Goal: Book appointment/travel/reservation

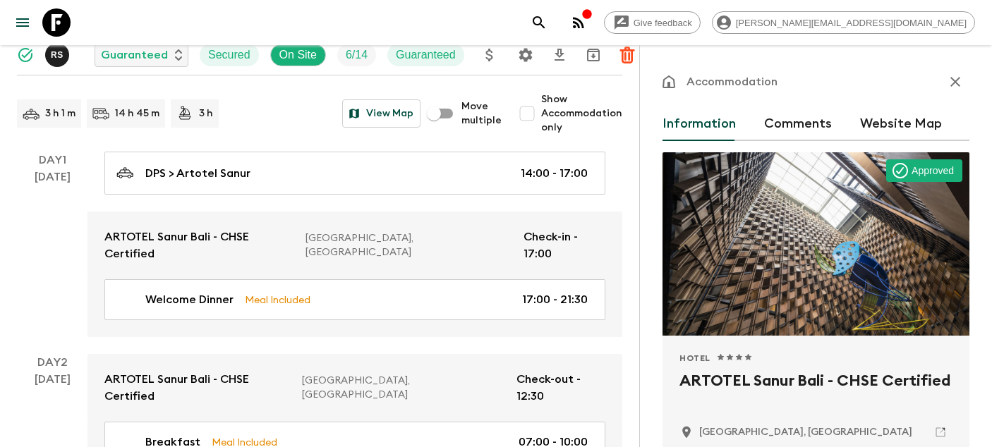
scroll to position [61, 0]
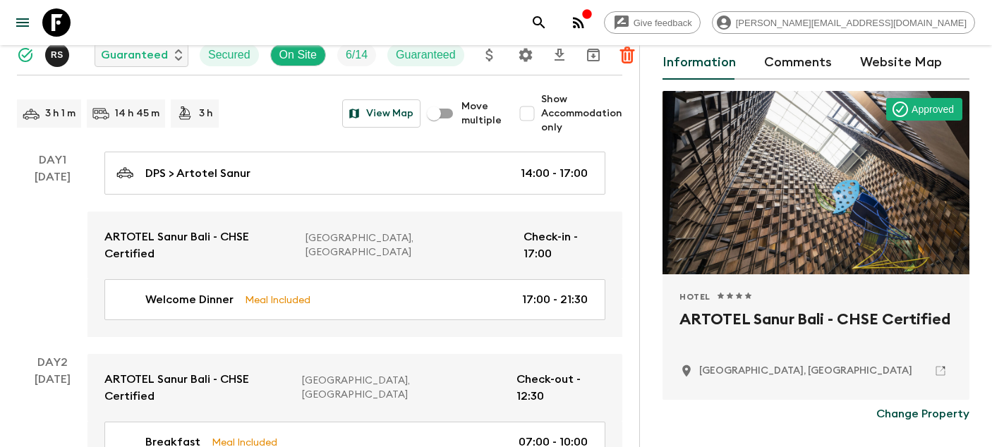
click at [58, 22] on icon at bounding box center [56, 22] width 28 height 28
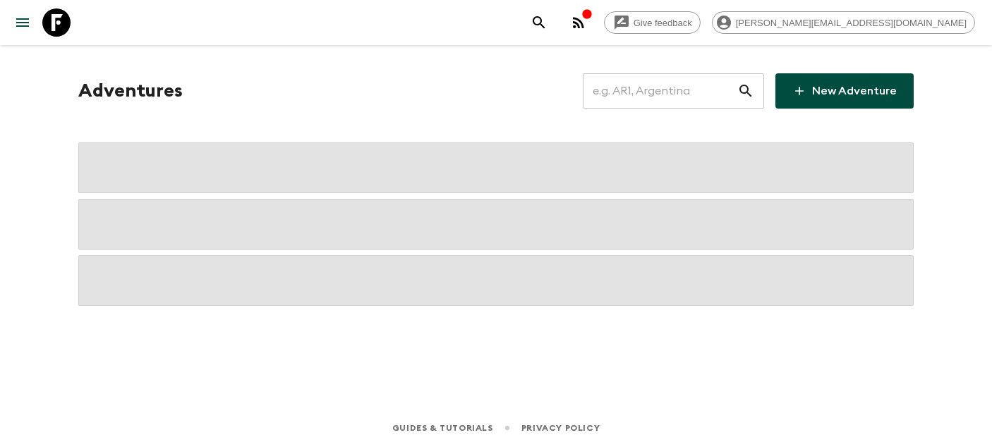
click at [716, 103] on input "text" at bounding box center [660, 91] width 154 height 40
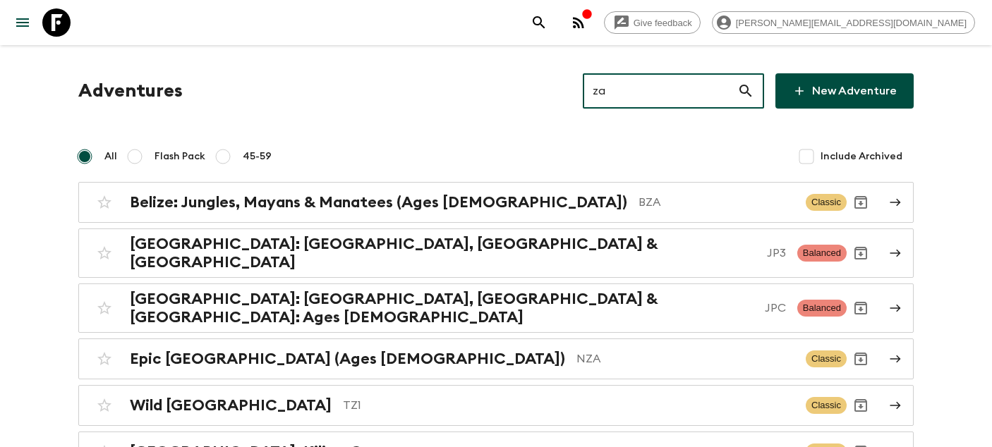
type input "za1"
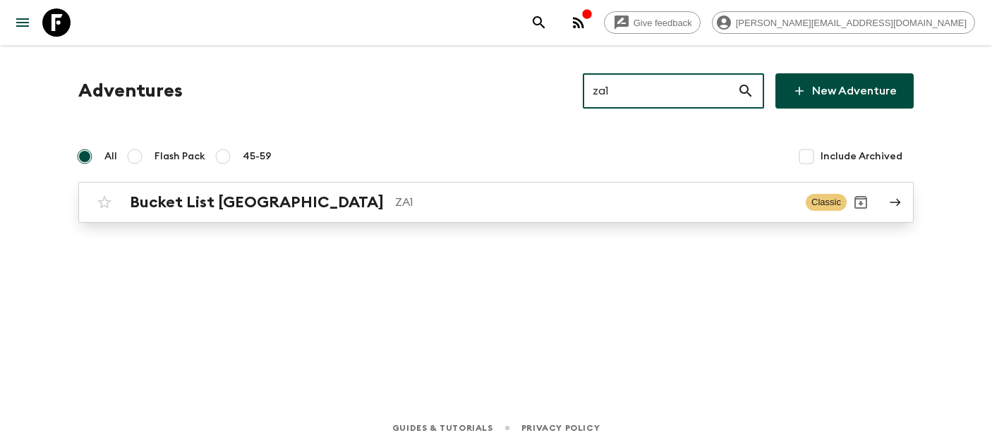
click at [271, 208] on h2 "Bucket List [GEOGRAPHIC_DATA]" at bounding box center [257, 202] width 254 height 18
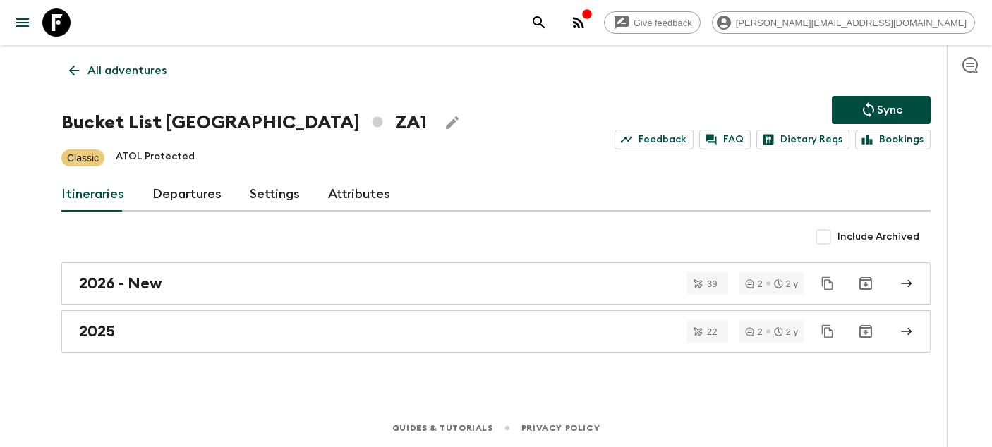
click at [193, 188] on link "Departures" at bounding box center [186, 195] width 69 height 34
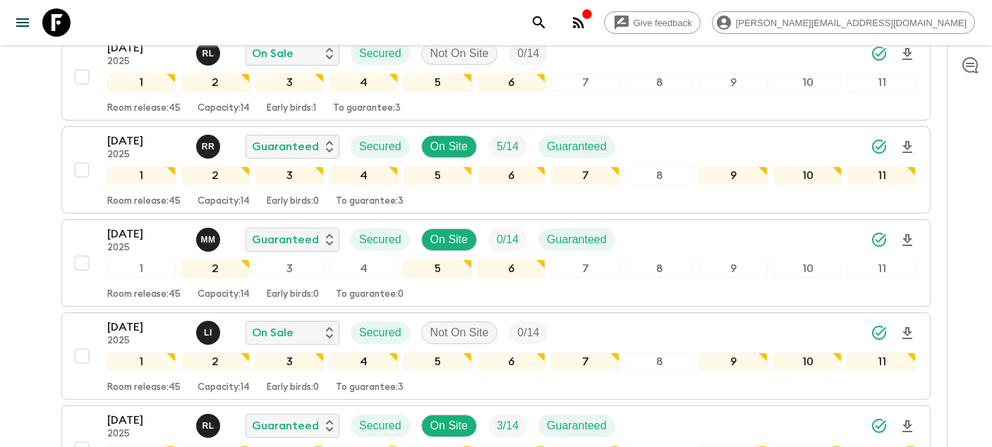
scroll to position [2257, 0]
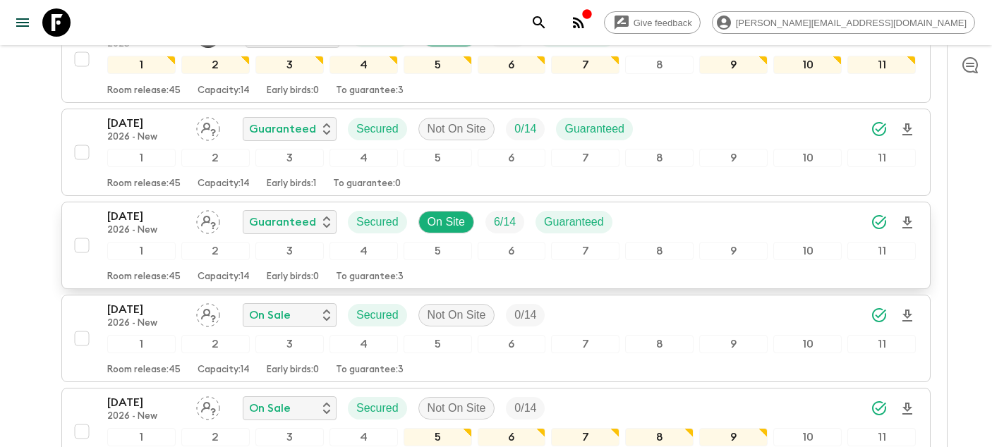
click at [133, 223] on p "[DATE]" at bounding box center [146, 216] width 78 height 17
